Goal: Information Seeking & Learning: Learn about a topic

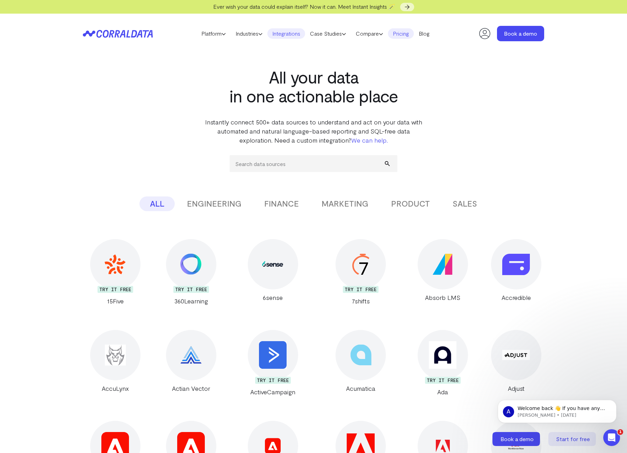
click at [411, 35] on link "Pricing" at bounding box center [401, 33] width 26 height 10
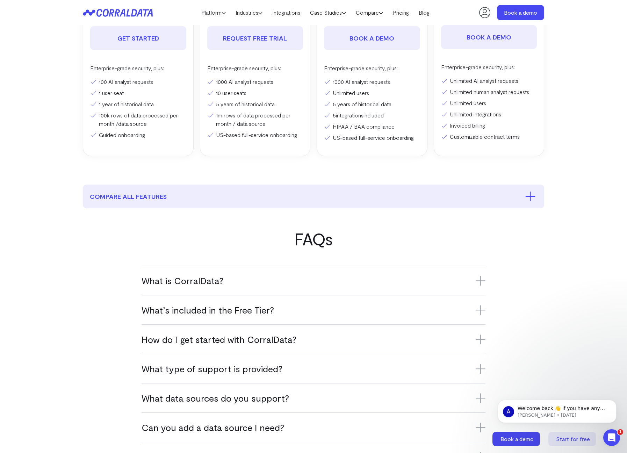
scroll to position [212, 0]
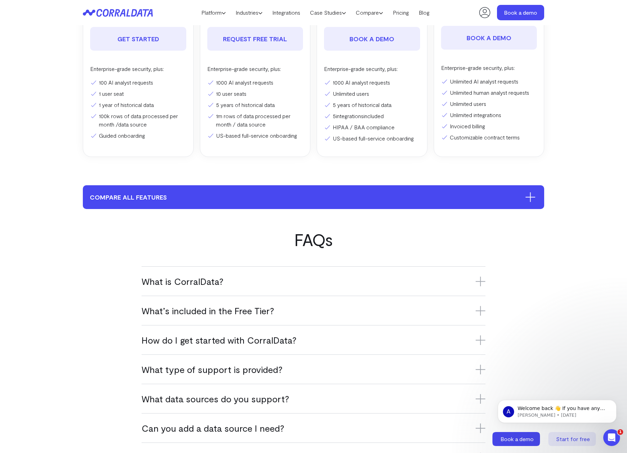
click at [531, 196] on icon at bounding box center [530, 197] width 10 height 10
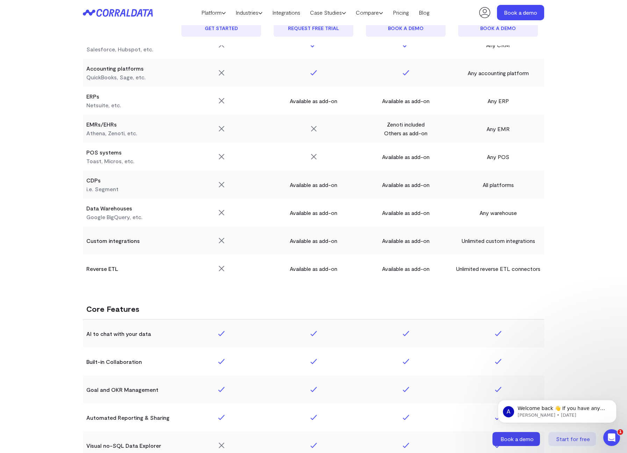
scroll to position [739, 0]
drag, startPoint x: 551, startPoint y: 270, endPoint x: 459, endPoint y: 263, distance: 92.2
click at [457, 265] on div "Free Get started Integration pricing REQUEST FREE TRIAL Location pricing Book a…" at bounding box center [313, 378] width 503 height 1373
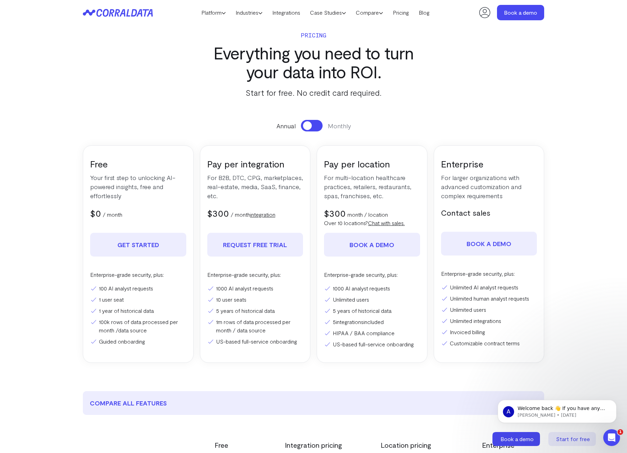
scroll to position [0, 0]
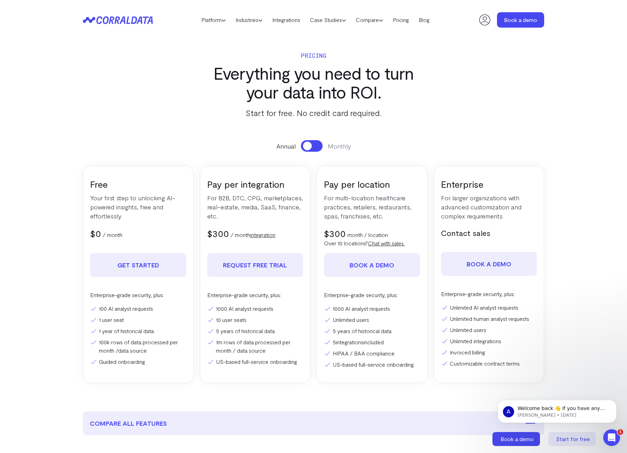
click at [307, 149] on span at bounding box center [307, 146] width 9 height 9
